Goal: Share content: Share content

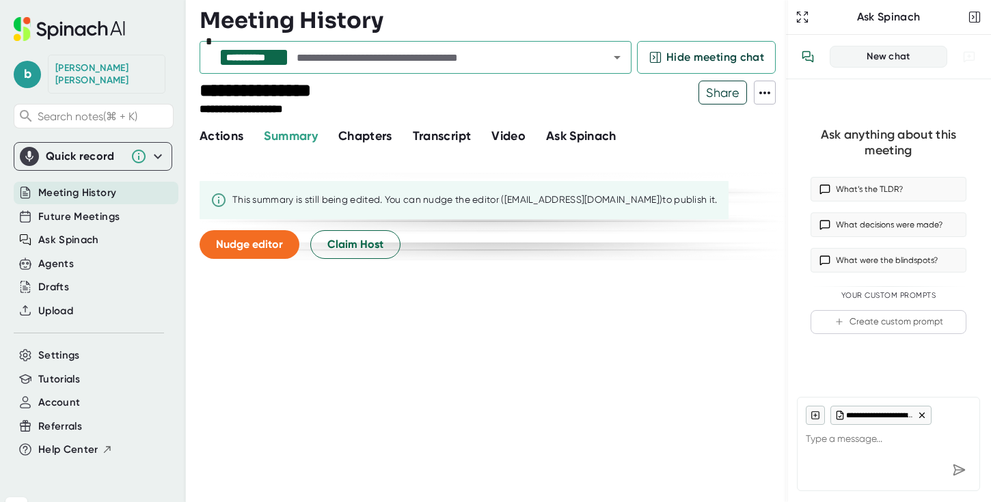
click at [757, 94] on icon at bounding box center [765, 93] width 16 height 16
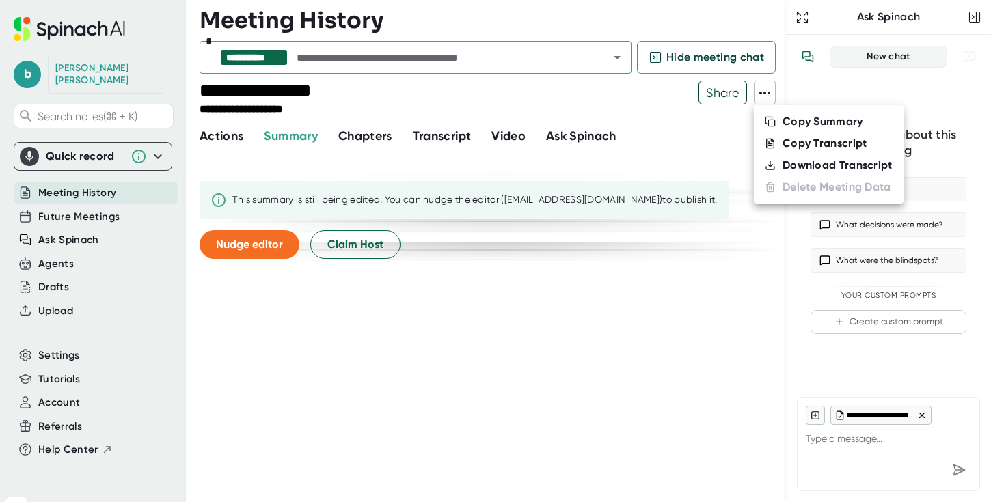
click at [809, 149] on div "Copy Transcript" at bounding box center [825, 144] width 85 height 14
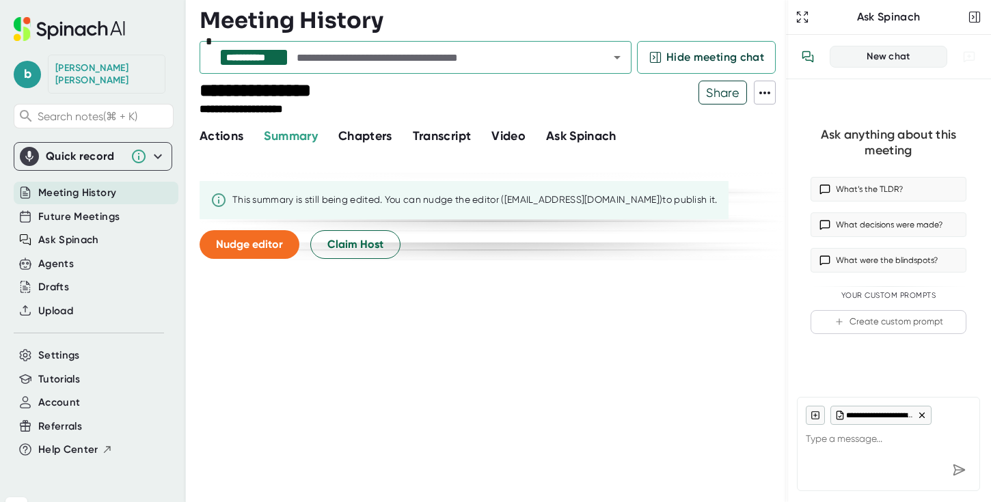
click at [246, 204] on div "This summary is still being edited. You can nudge the editor ([EMAIL_ADDRESS][D…" at bounding box center [474, 200] width 485 height 12
click at [204, 208] on div "This summary is still being edited. You can nudge the editor ([EMAIL_ADDRESS][D…" at bounding box center [464, 200] width 529 height 38
drag, startPoint x: 204, startPoint y: 208, endPoint x: 613, endPoint y: 209, distance: 408.8
click at [614, 209] on div "This summary is still being edited. You can nudge the editor ([EMAIL_ADDRESS][D…" at bounding box center [464, 200] width 529 height 38
click at [613, 209] on div "This summary is still being edited. You can nudge the editor ([EMAIL_ADDRESS][D…" at bounding box center [464, 200] width 529 height 38
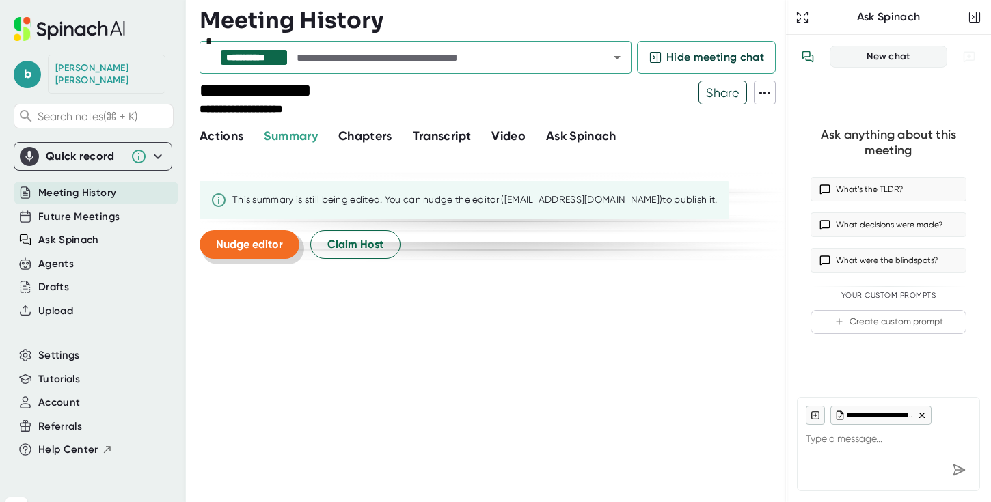
click at [228, 244] on span "Nudge editor" at bounding box center [249, 244] width 67 height 13
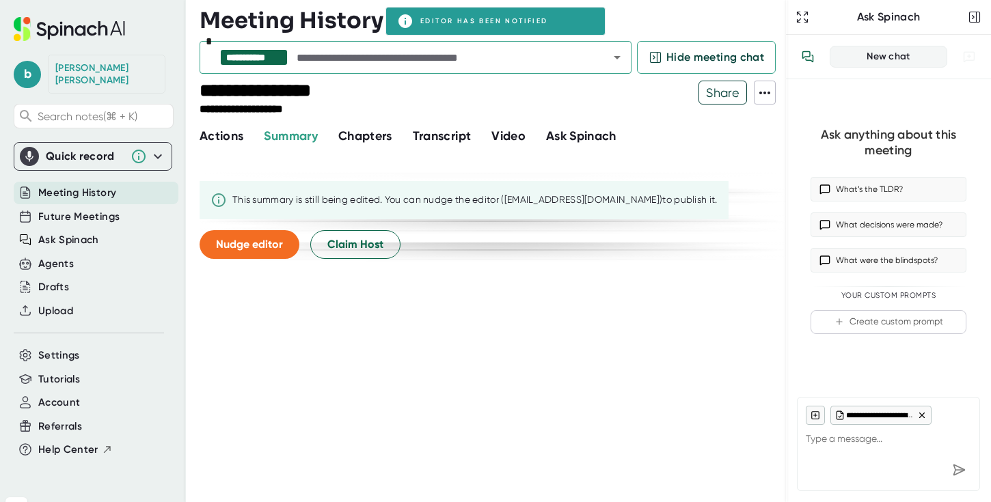
click at [863, 469] on div at bounding box center [888, 470] width 165 height 25
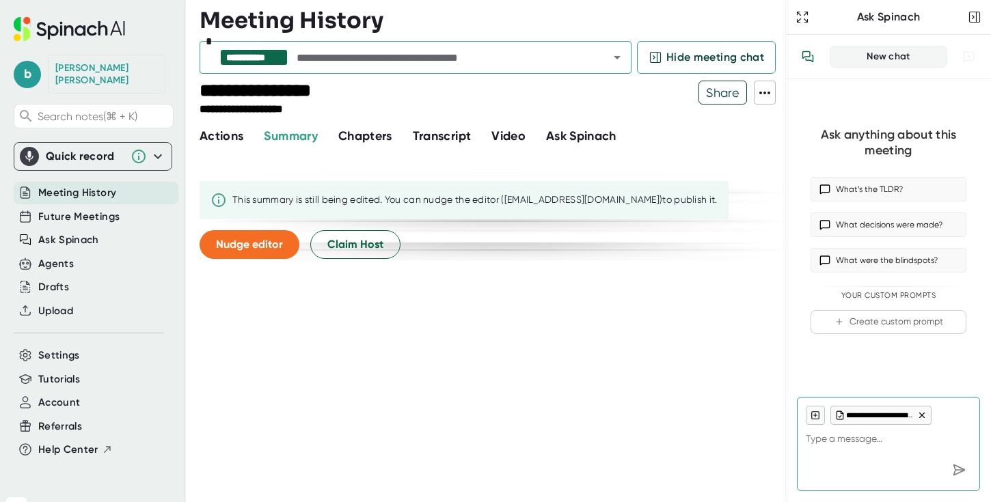
click at [853, 456] on textarea at bounding box center [888, 441] width 165 height 33
click at [853, 453] on textarea at bounding box center [888, 441] width 165 height 33
type textarea "Write up an email responding to and thanking them for the meeting"
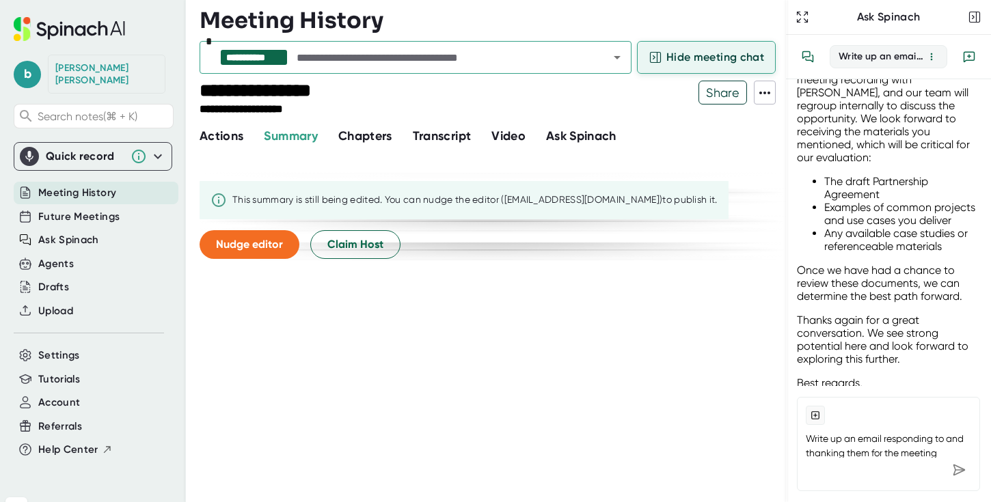
scroll to position [751, 0]
